Goal: Check status: Check status

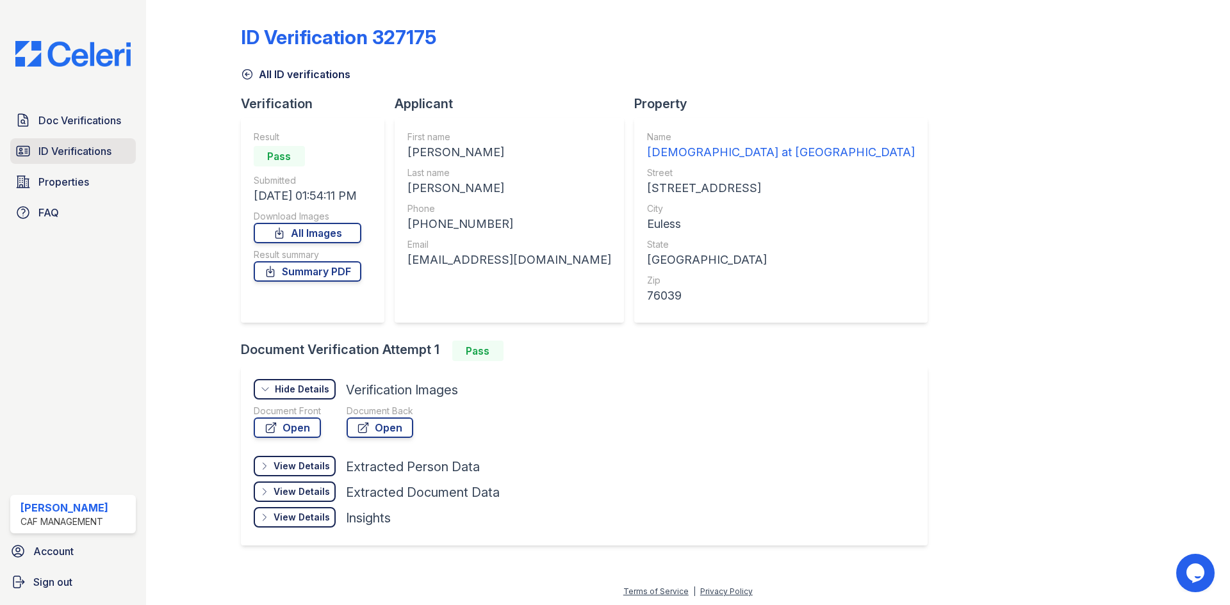
click at [63, 149] on span "ID Verifications" at bounding box center [74, 151] width 73 height 15
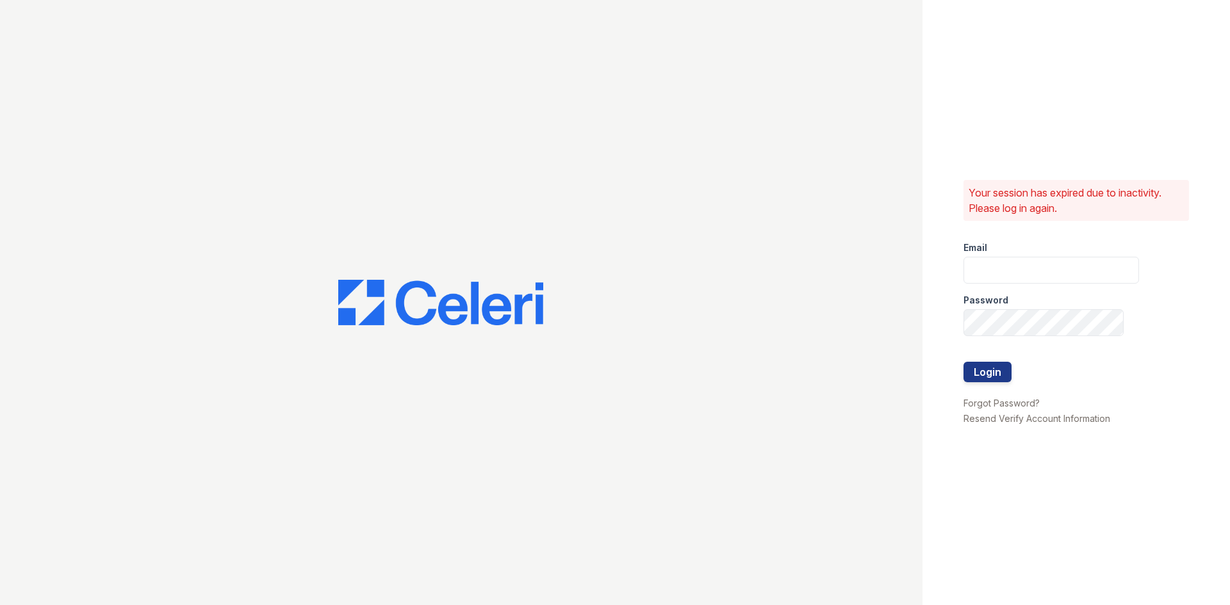
type input "[EMAIL_ADDRESS][DOMAIN_NAME]"
click at [986, 368] on button "Login" at bounding box center [988, 372] width 48 height 21
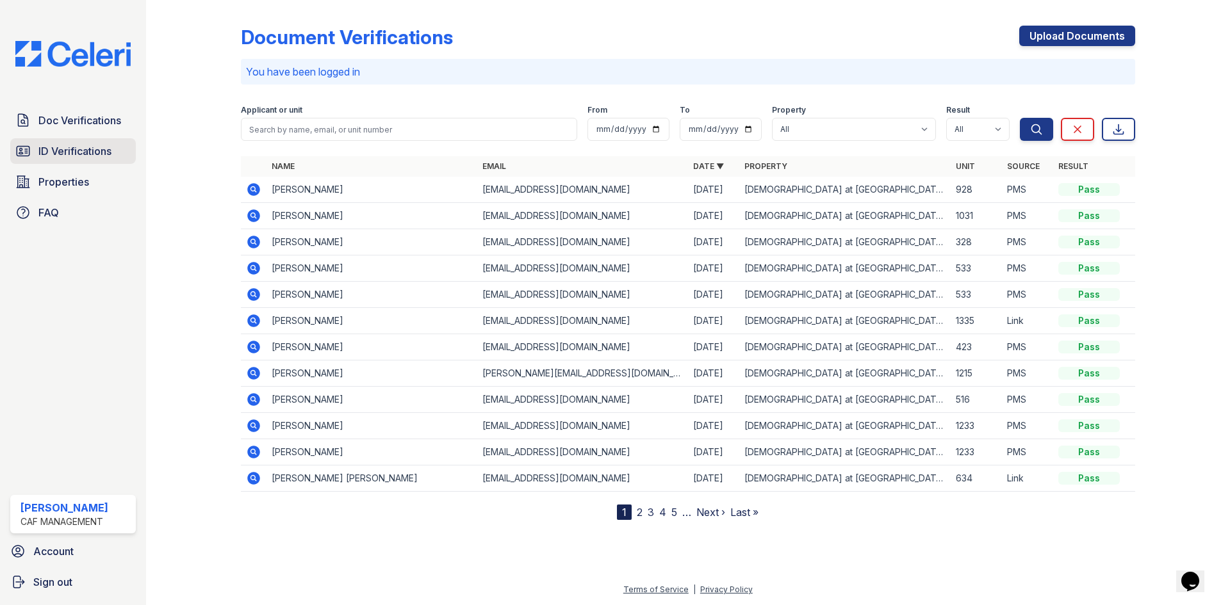
click at [61, 151] on span "ID Verifications" at bounding box center [74, 151] width 73 height 15
